Goal: Find contact information: Find contact information

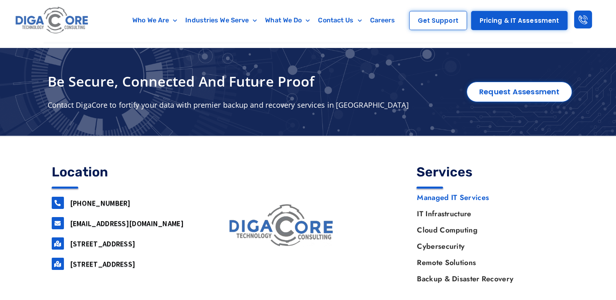
scroll to position [2938, 0]
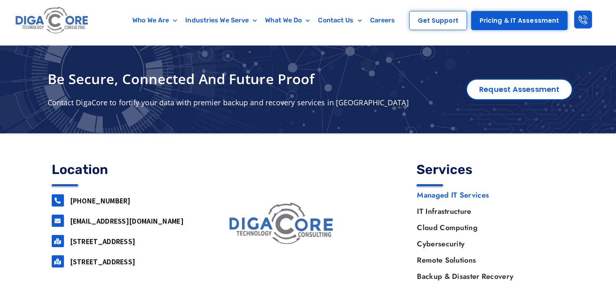
click at [438, 187] on link "Managed IT Services" at bounding box center [485, 195] width 155 height 16
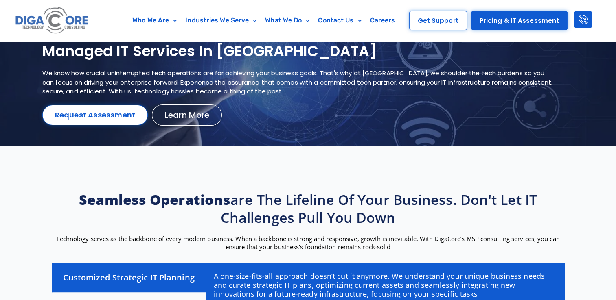
scroll to position [81, 0]
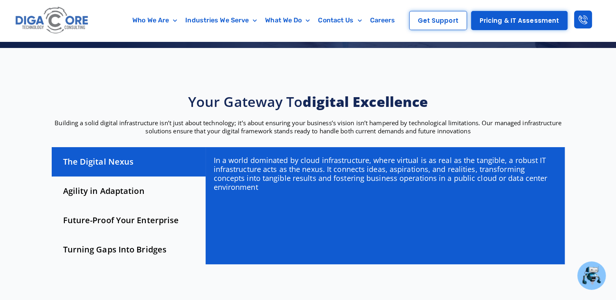
scroll to position [163, 0]
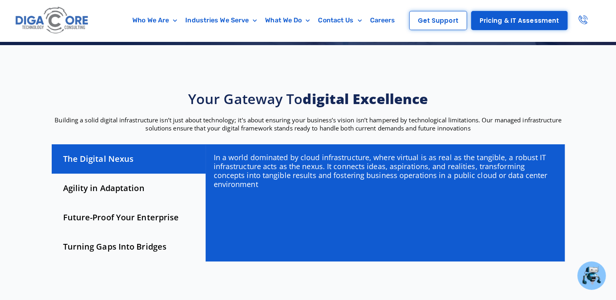
click at [580, 12] on link at bounding box center [583, 20] width 18 height 18
click at [442, 81] on section "Your gateway to digital excellence Building a solid digital infrastructure isn’…" at bounding box center [308, 177] width 616 height 265
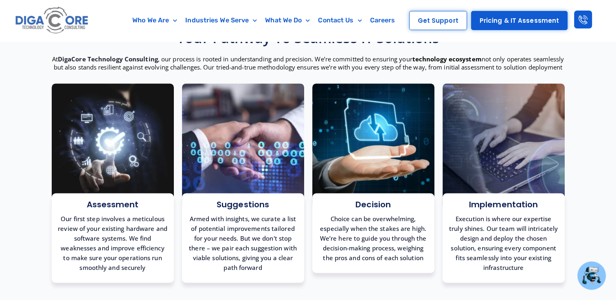
scroll to position [2721, 0]
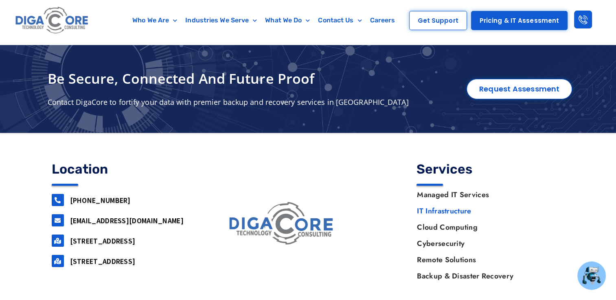
drag, startPoint x: 114, startPoint y: 179, endPoint x: 69, endPoint y: 180, distance: 44.4
click at [69, 194] on div "[PHONE_NUMBER]" at bounding box center [126, 200] width 148 height 12
copy link "[PHONE_NUMBER]"
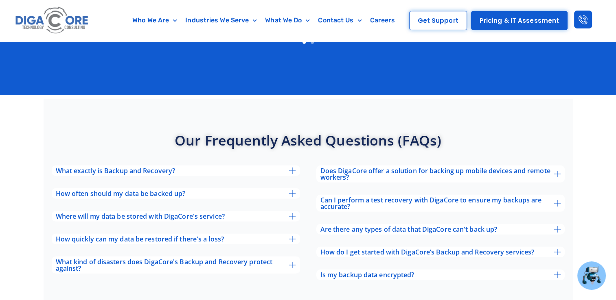
scroll to position [2665, 0]
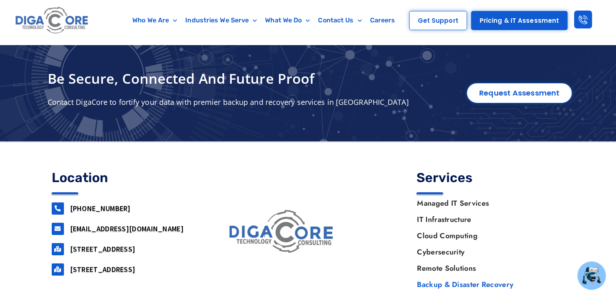
drag, startPoint x: 119, startPoint y: 181, endPoint x: 64, endPoint y: 181, distance: 54.5
click at [64, 203] on div "[PHONE_NUMBER]" at bounding box center [126, 209] width 148 height 12
copy div "[PHONE_NUMBER]"
